Goal: Find specific page/section

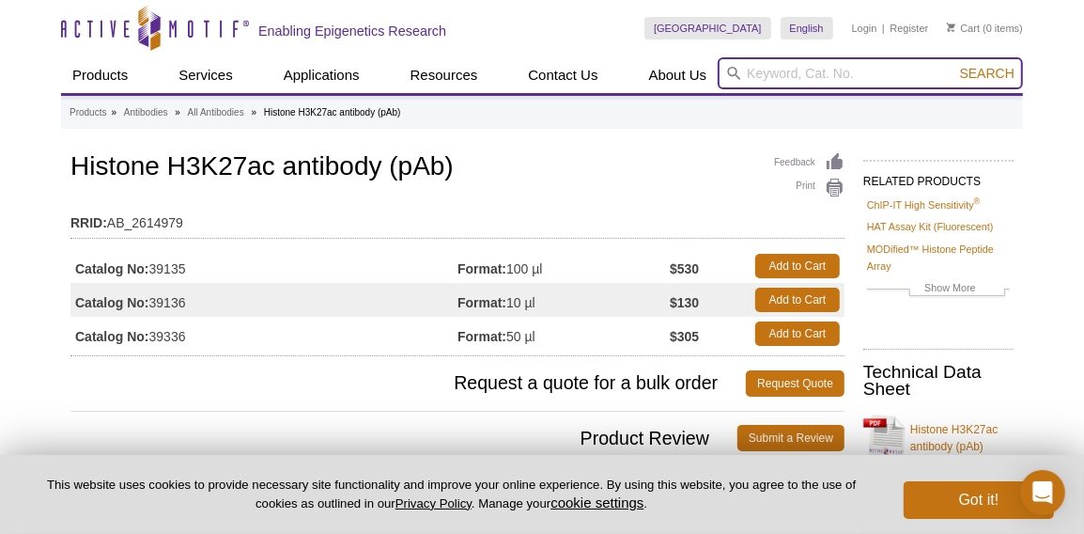
click at [842, 75] on input "search" at bounding box center [870, 73] width 305 height 32
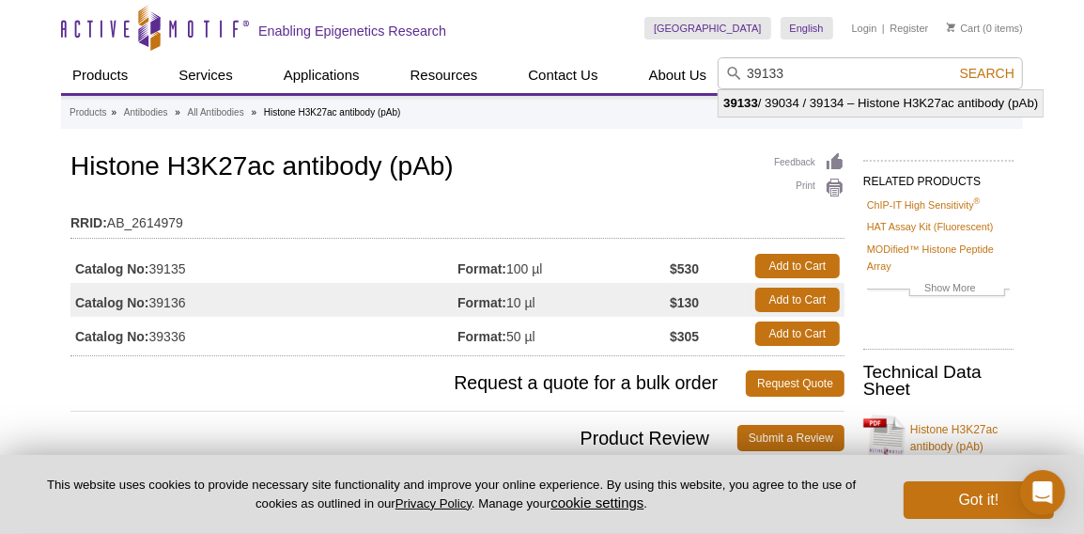
click at [890, 99] on li "39133 / 39034 / 39134 – Histone H3K27ac antibody (pAb)" at bounding box center [881, 103] width 324 height 26
type input "39133 / 39034 / 39134 – Histone H3K27ac antibody (pAb)"
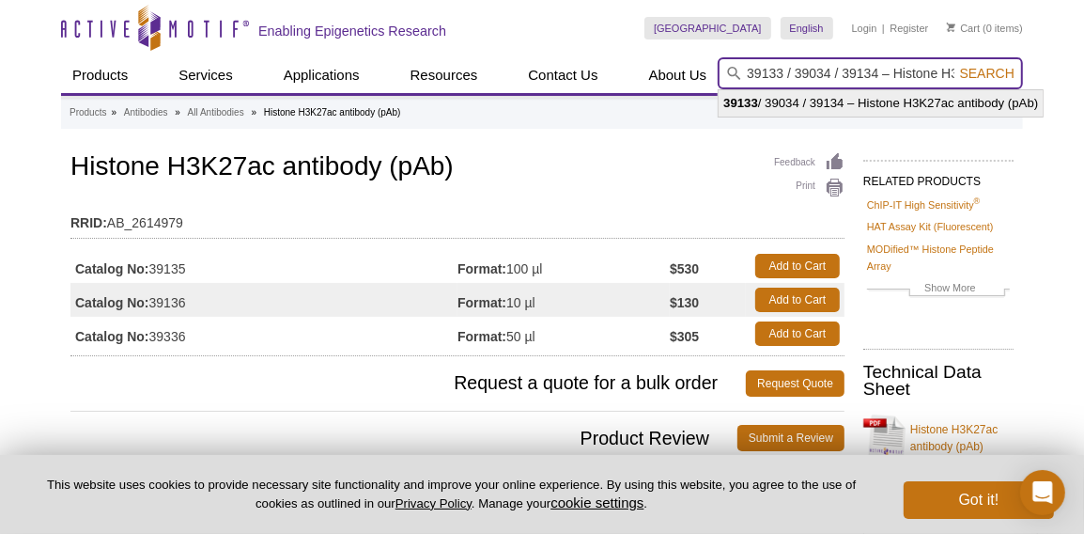
scroll to position [0, 130]
